Goal: Transaction & Acquisition: Obtain resource

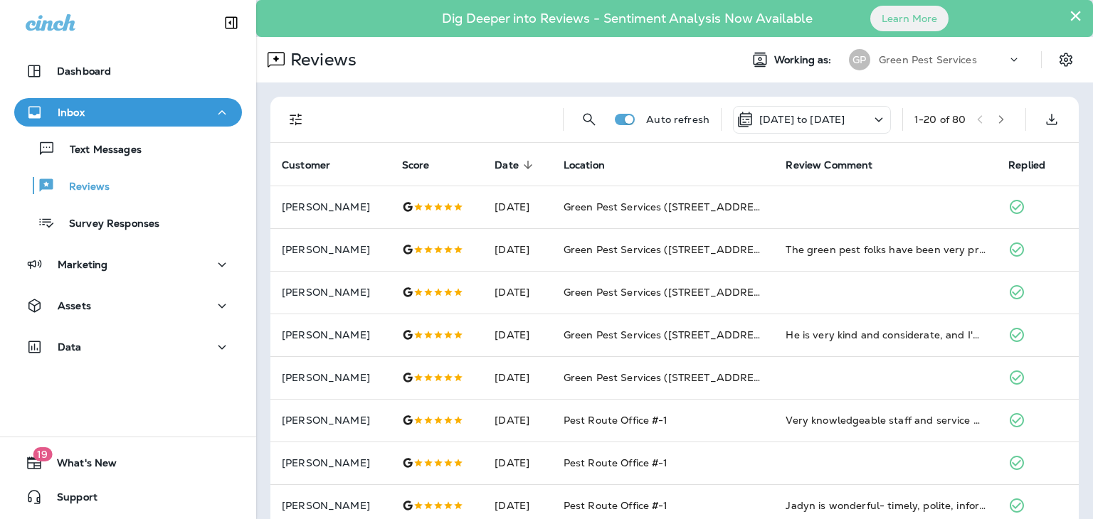
click at [870, 119] on icon at bounding box center [878, 120] width 17 height 18
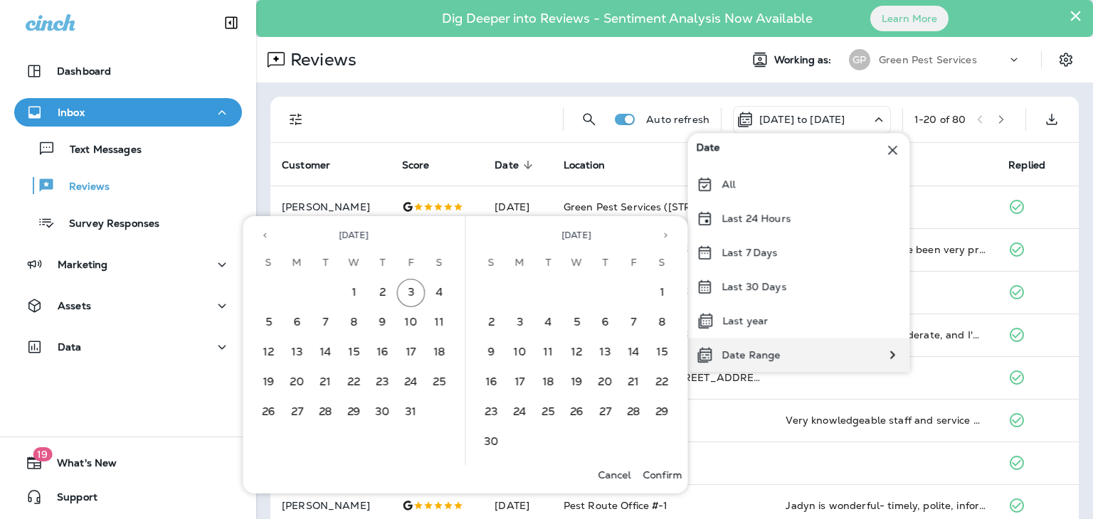
click at [795, 351] on div "Date Range" at bounding box center [798, 355] width 222 height 34
click at [435, 380] on button "25" at bounding box center [439, 383] width 28 height 28
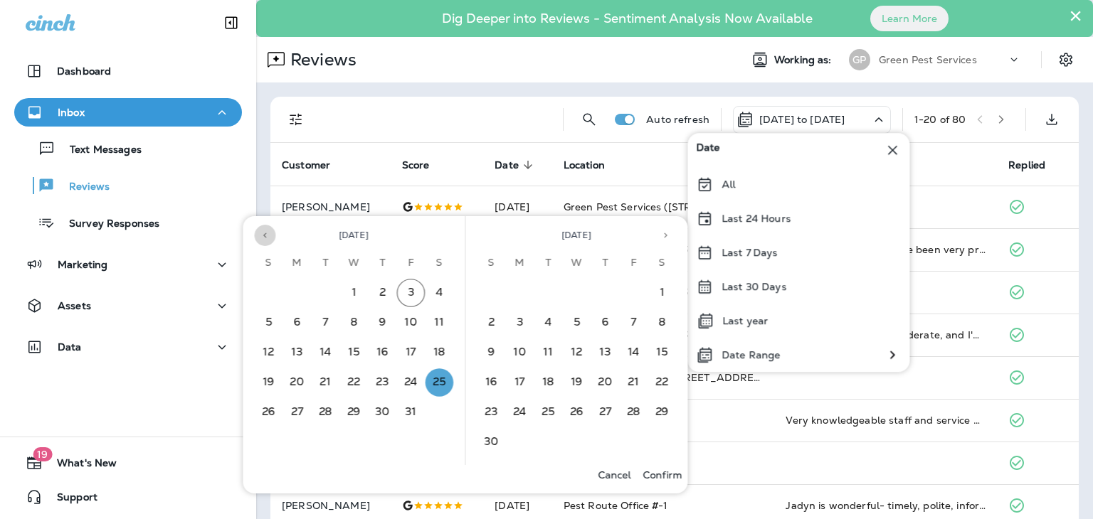
click at [263, 237] on icon "Previous month" at bounding box center [265, 236] width 10 height 10
click at [379, 382] on button "25" at bounding box center [383, 383] width 28 height 28
click at [324, 412] on button "30" at bounding box center [326, 412] width 28 height 28
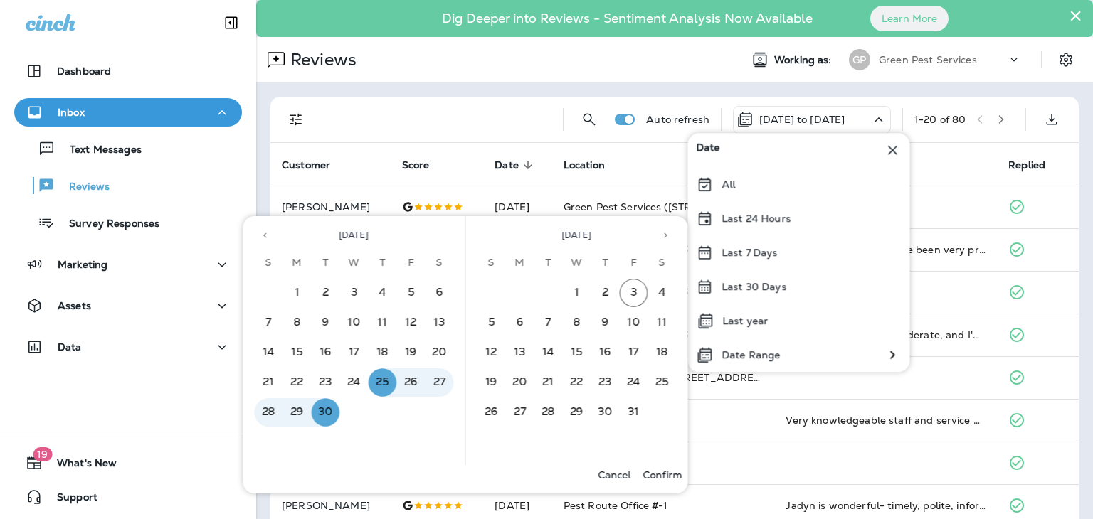
click at [659, 473] on p "Confirm" at bounding box center [661, 475] width 39 height 11
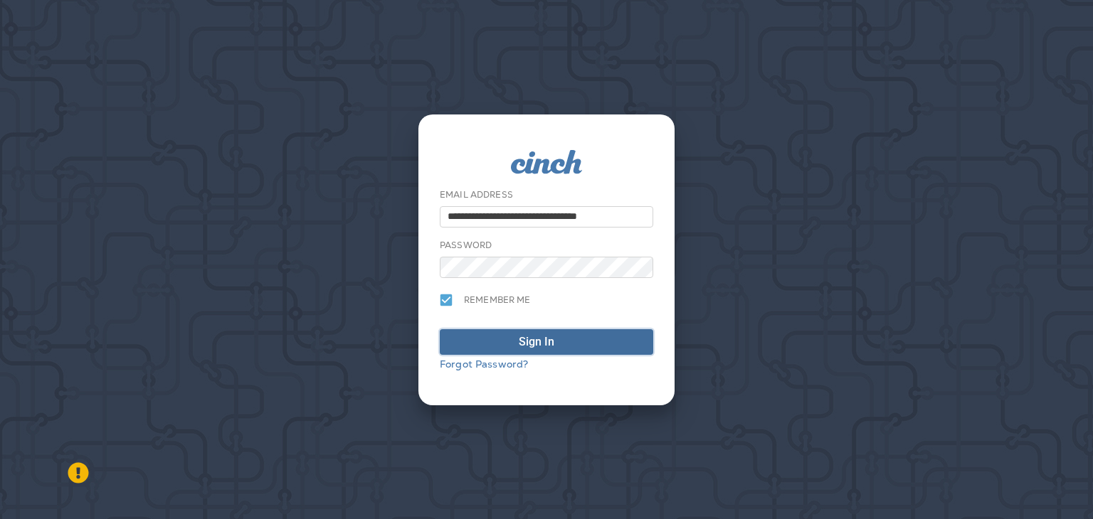
click at [573, 330] on button "Sign In" at bounding box center [546, 342] width 213 height 26
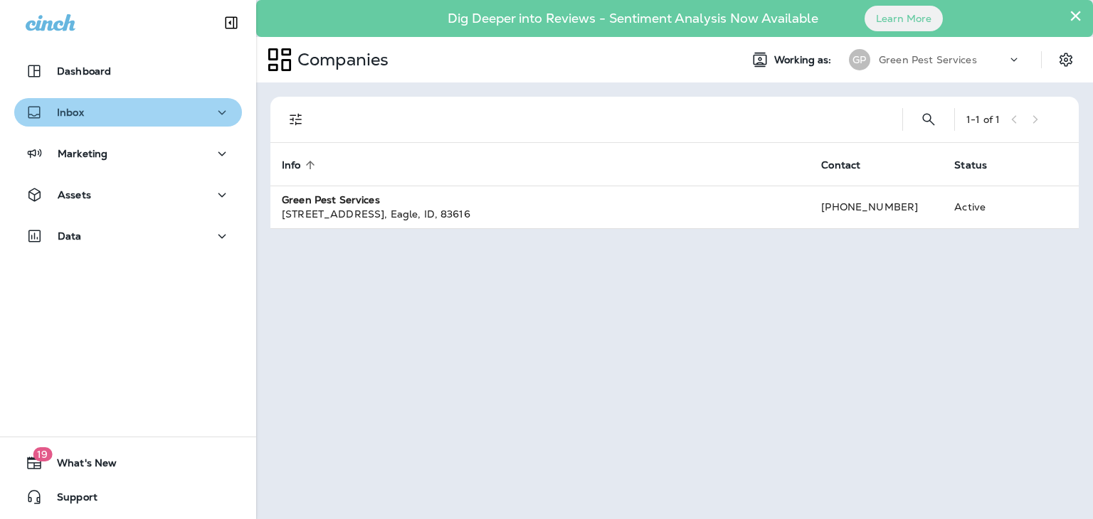
click at [201, 112] on div "Inbox" at bounding box center [128, 113] width 205 height 18
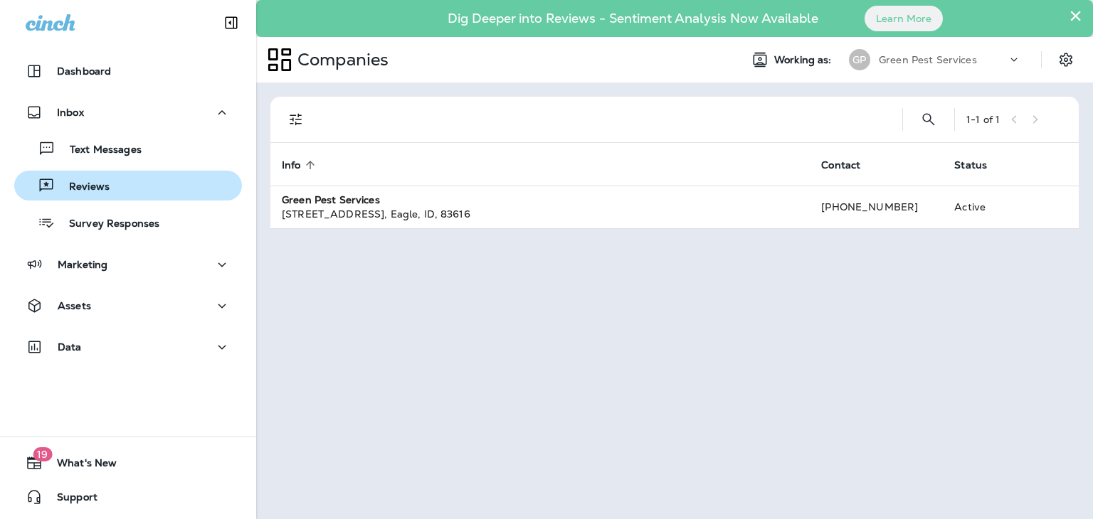
click at [137, 183] on div "Reviews" at bounding box center [128, 185] width 216 height 21
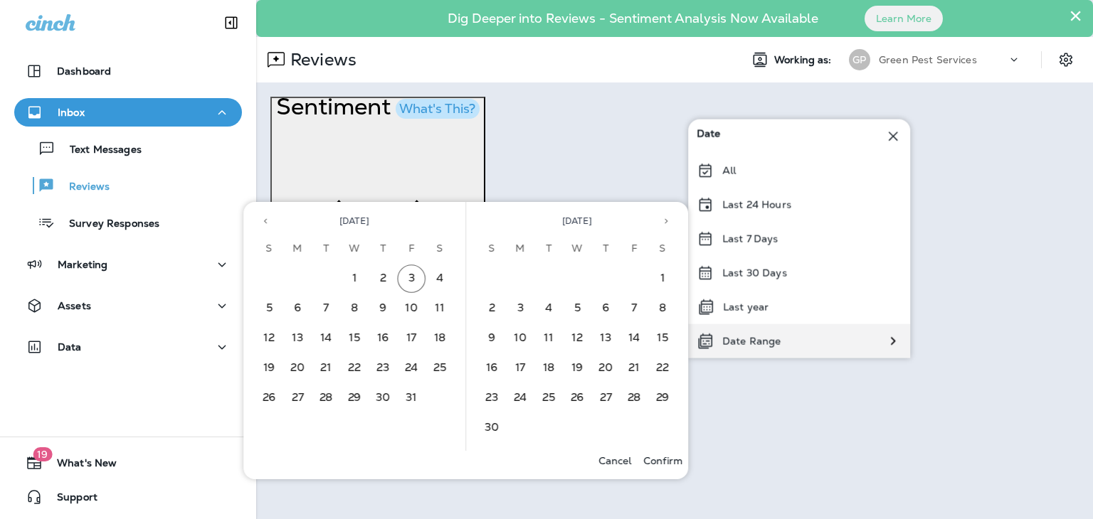
click at [748, 342] on p "Date Range" at bounding box center [751, 341] width 58 height 11
click at [273, 224] on button "Previous month" at bounding box center [265, 221] width 21 height 21
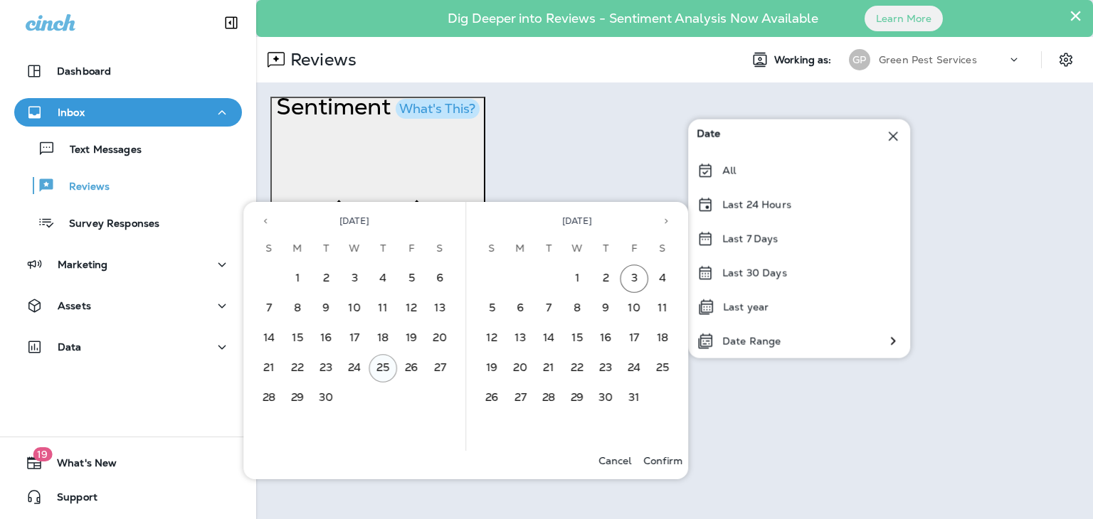
click at [387, 368] on button "25" at bounding box center [383, 368] width 28 height 28
click at [334, 390] on button "30" at bounding box center [326, 398] width 28 height 28
click at [672, 462] on p "Confirm" at bounding box center [662, 460] width 39 height 11
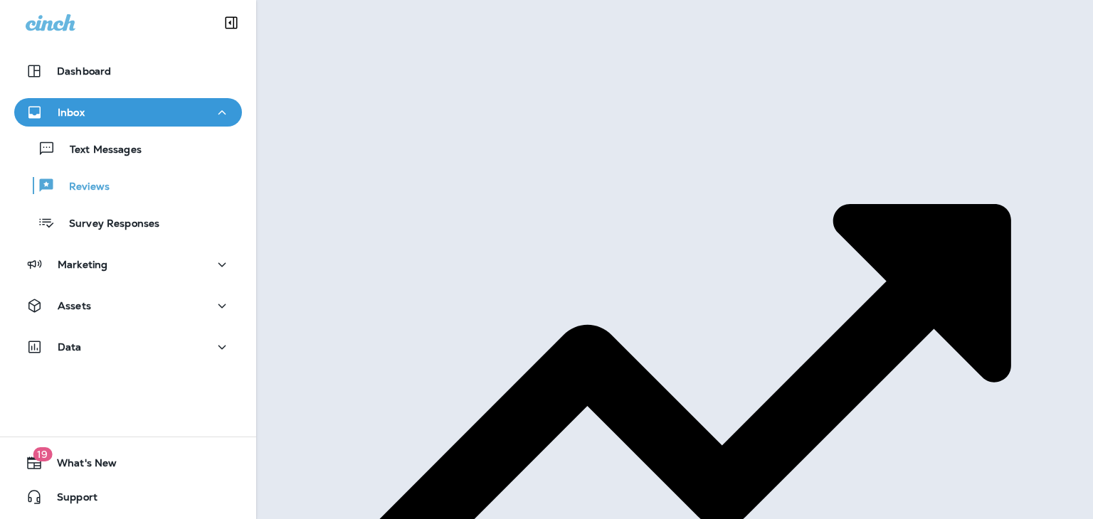
scroll to position [279, 0]
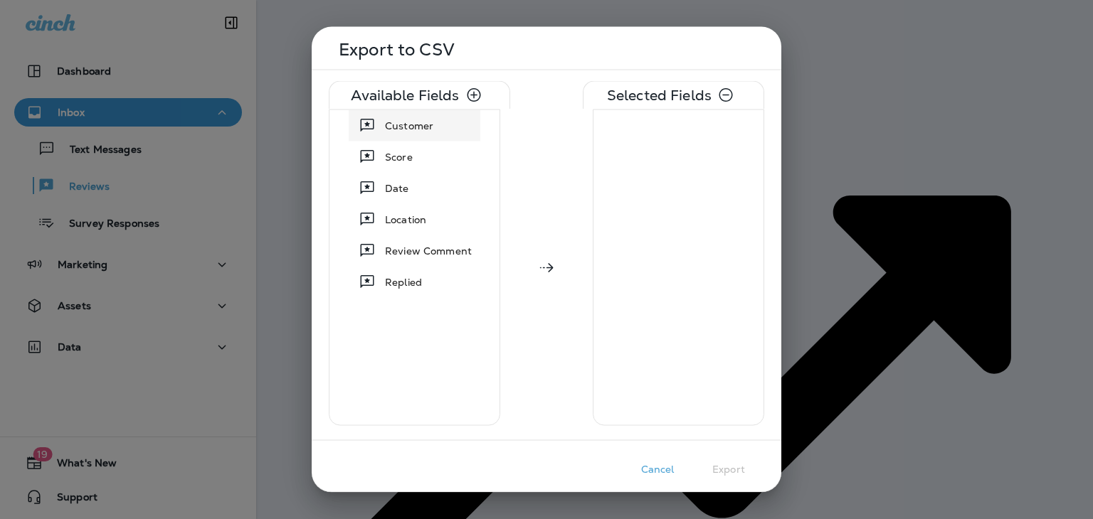
click at [435, 134] on div "Customer" at bounding box center [409, 126] width 60 height 26
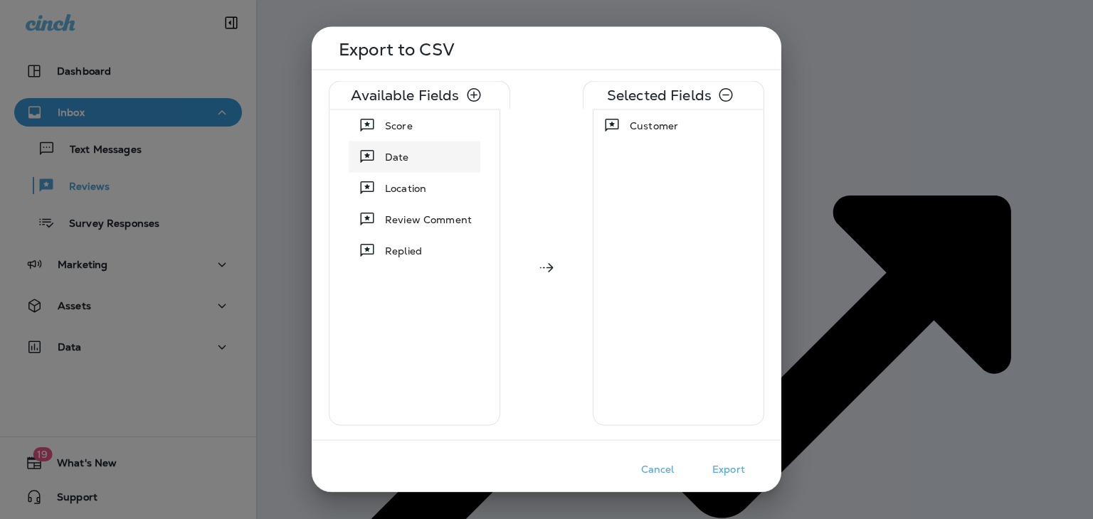
click at [421, 166] on div "Date" at bounding box center [414, 157] width 126 height 26
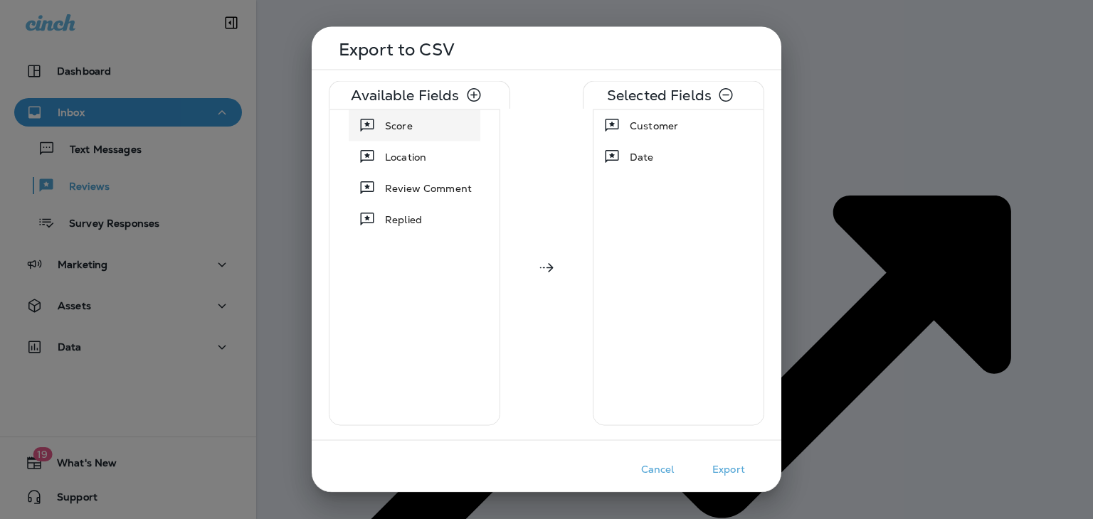
click at [404, 125] on span "Score" at bounding box center [399, 126] width 28 height 14
click at [403, 157] on span "Review Comment" at bounding box center [428, 157] width 87 height 14
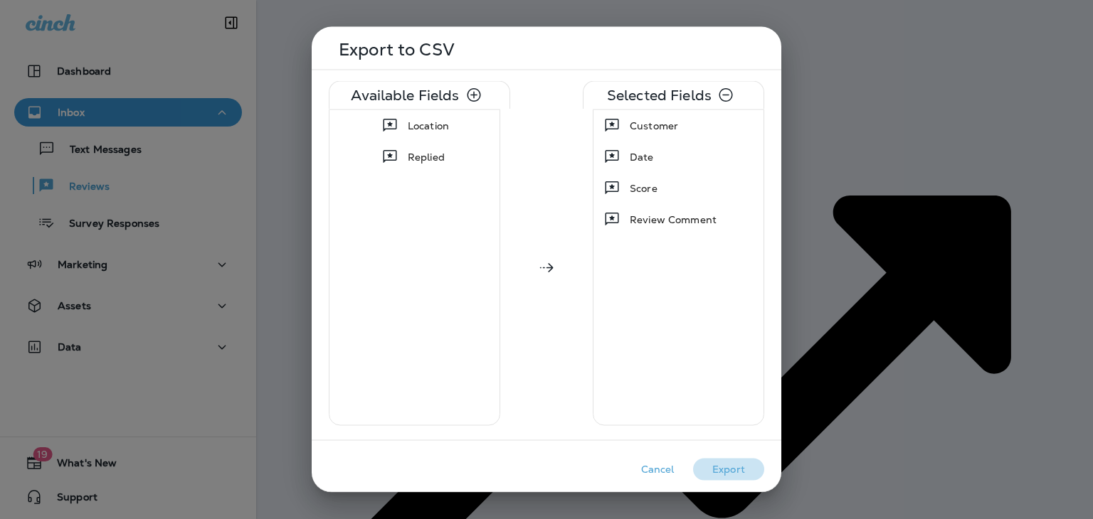
click at [733, 464] on button "Export" at bounding box center [728, 470] width 71 height 22
